Goal: Navigation & Orientation: Find specific page/section

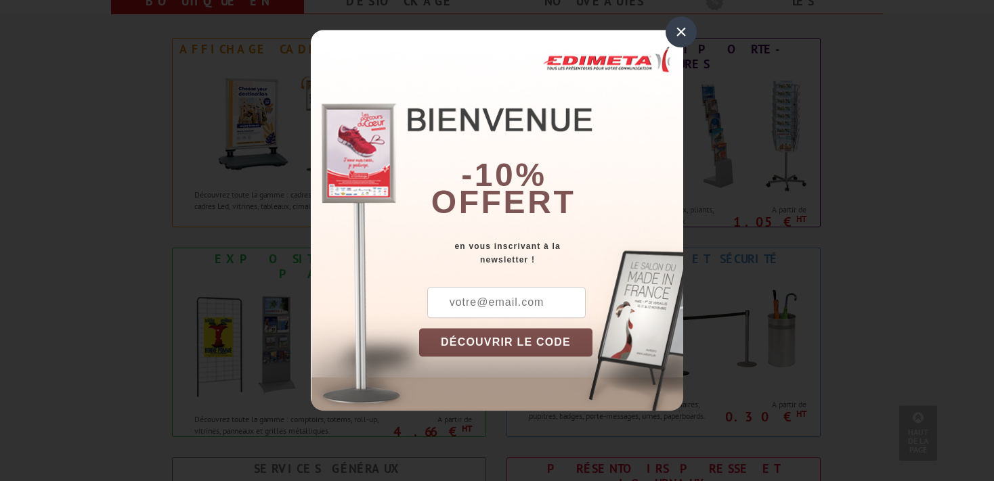
scroll to position [572, 0]
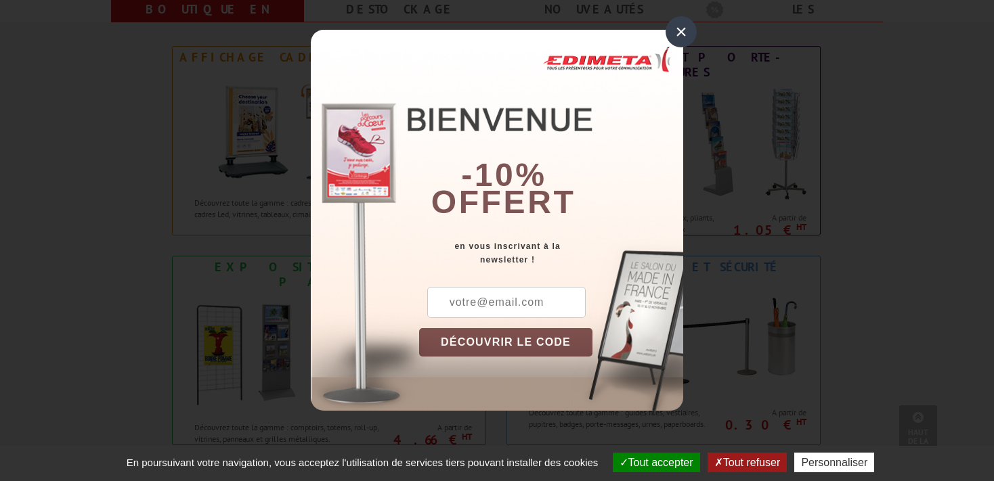
click at [684, 34] on div "×" at bounding box center [681, 31] width 31 height 31
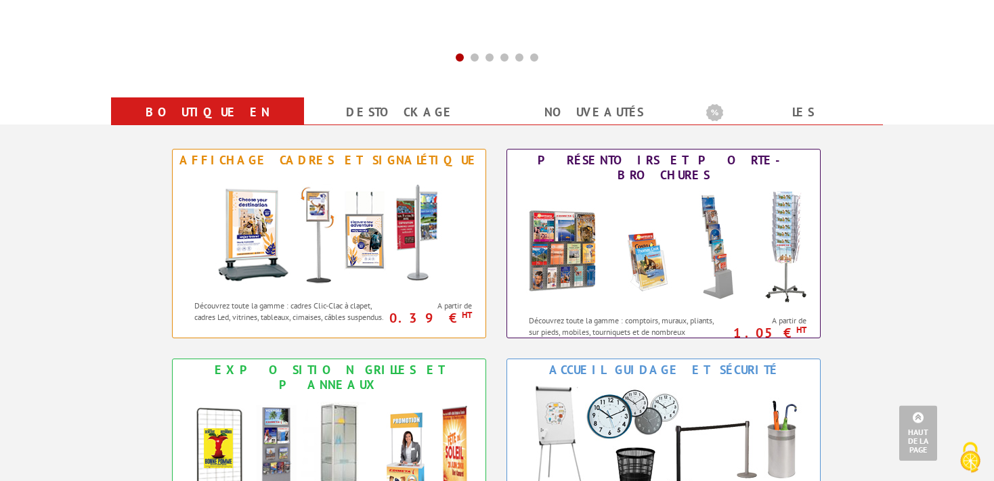
scroll to position [429, 0]
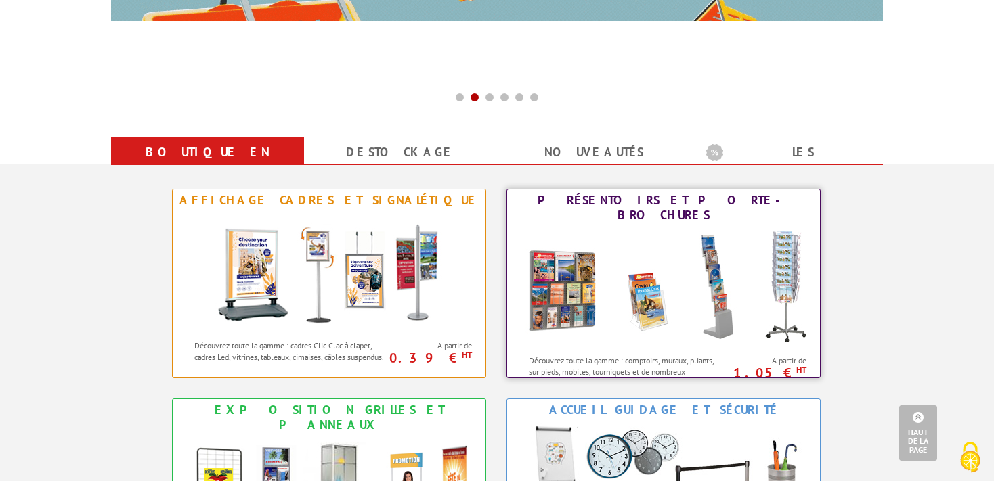
click at [731, 284] on img at bounding box center [664, 287] width 298 height 122
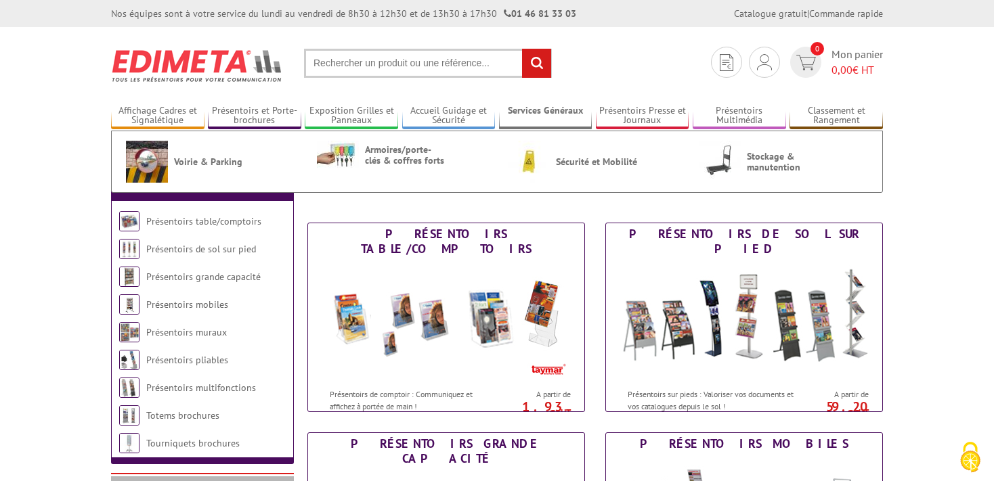
click at [546, 108] on link "Services Généraux" at bounding box center [545, 116] width 93 height 22
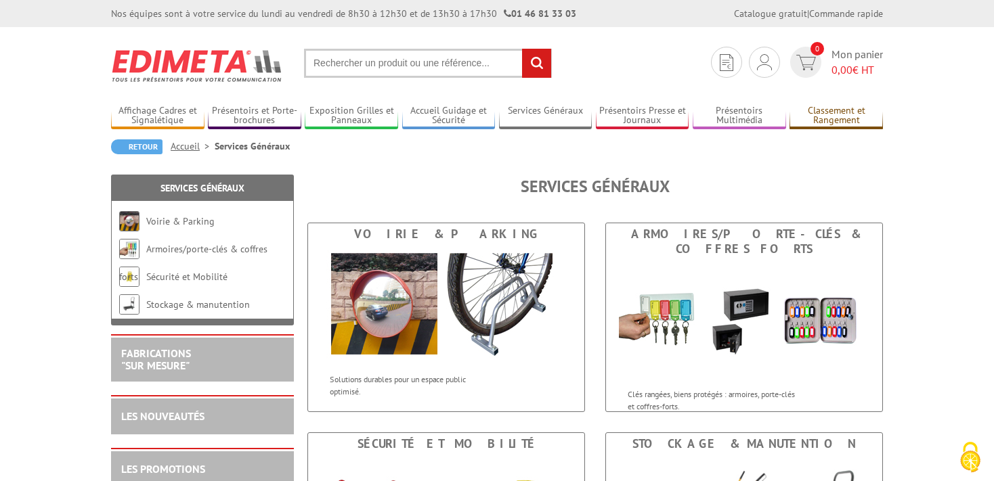
click at [843, 118] on link "Classement et Rangement" at bounding box center [836, 116] width 93 height 22
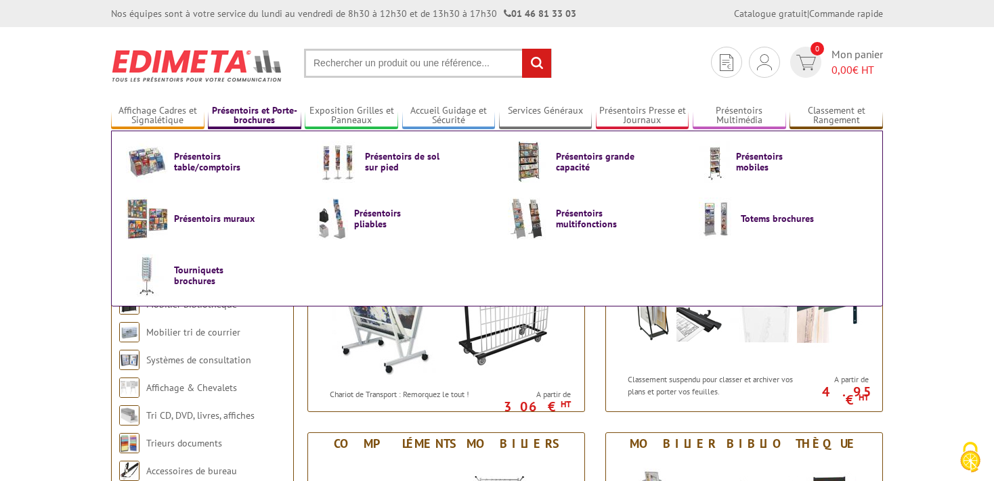
click at [270, 121] on link "Présentoirs et Porte-brochures" at bounding box center [254, 116] width 93 height 22
